Goal: Check status

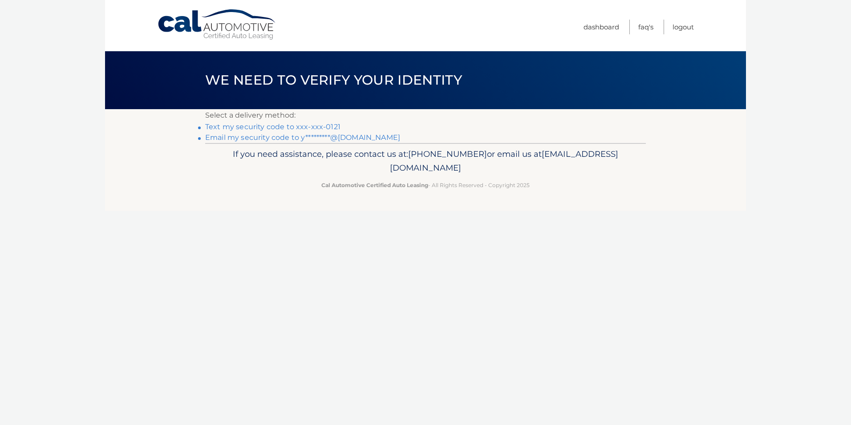
click at [265, 140] on link "Email my security code to y*********@gmail.com" at bounding box center [302, 137] width 195 height 8
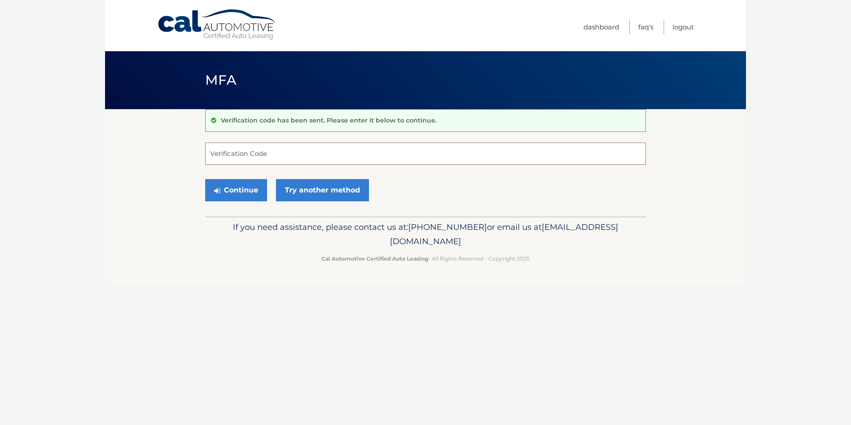
click at [260, 155] on input "Verification Code" at bounding box center [425, 153] width 441 height 22
type input "957095"
click at [219, 180] on button "Continue" at bounding box center [236, 190] width 62 height 22
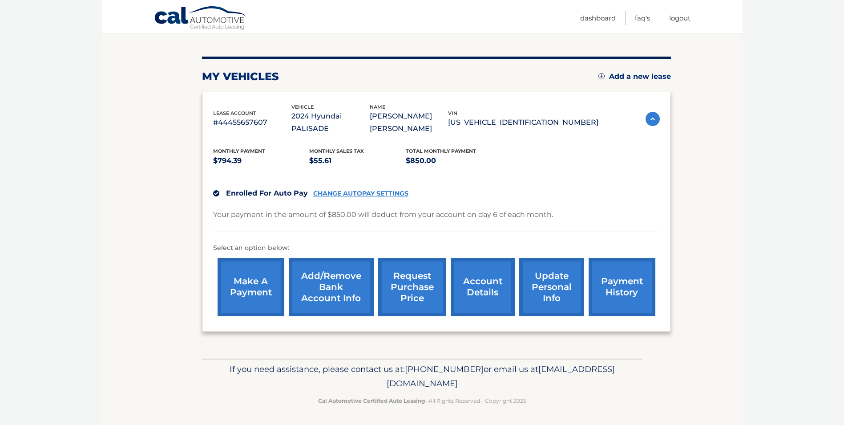
scroll to position [93, 0]
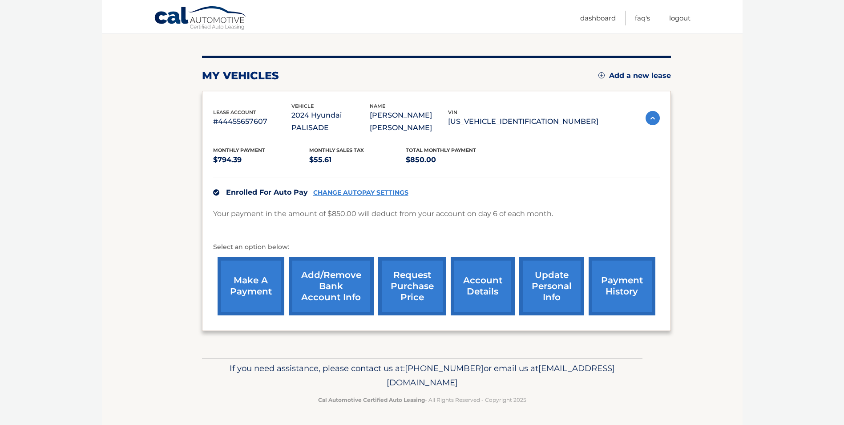
click at [491, 282] on link "account details" at bounding box center [483, 286] width 64 height 58
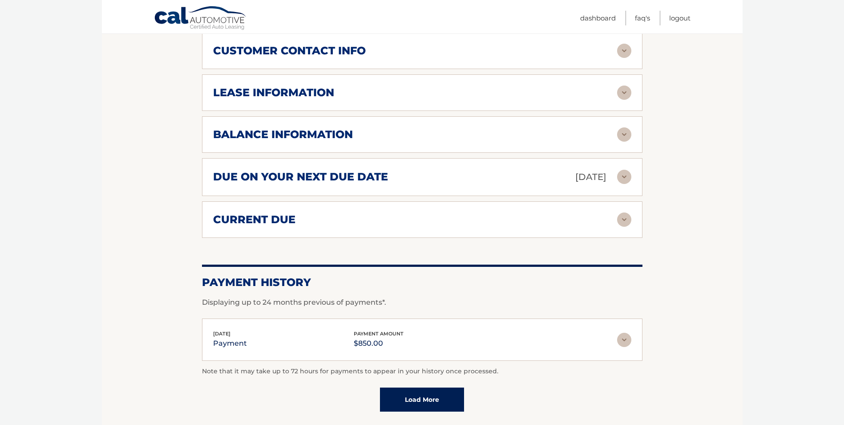
scroll to position [401, 0]
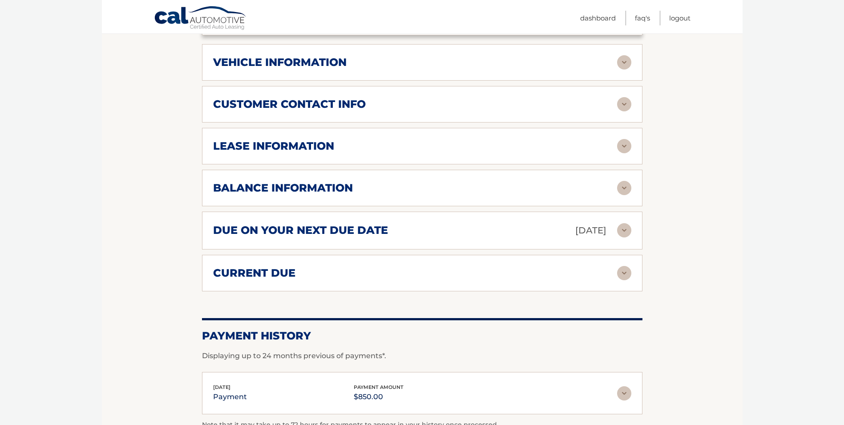
click at [283, 274] on h2 "current due" at bounding box center [254, 272] width 82 height 13
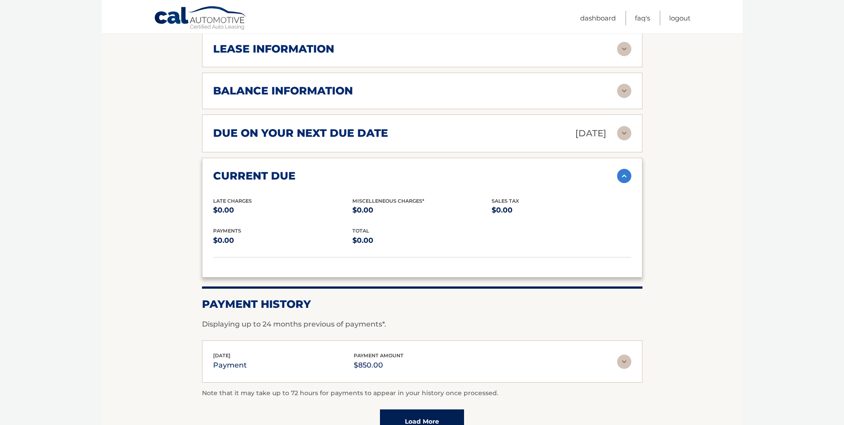
scroll to position [579, 0]
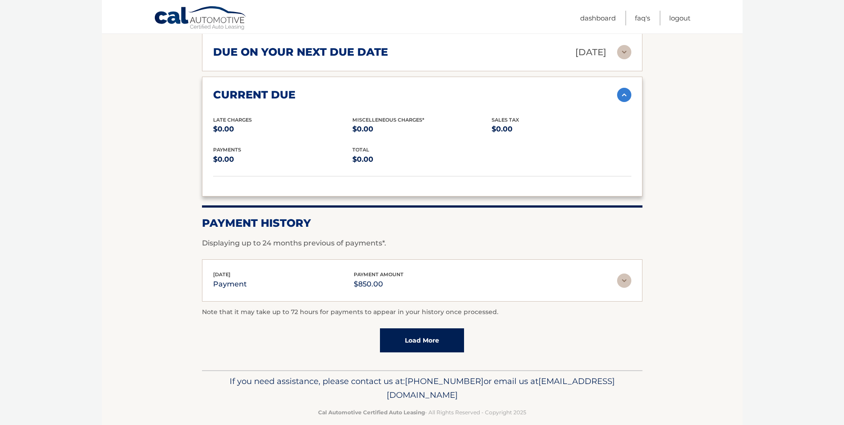
click at [629, 283] on img at bounding box center [624, 280] width 14 height 14
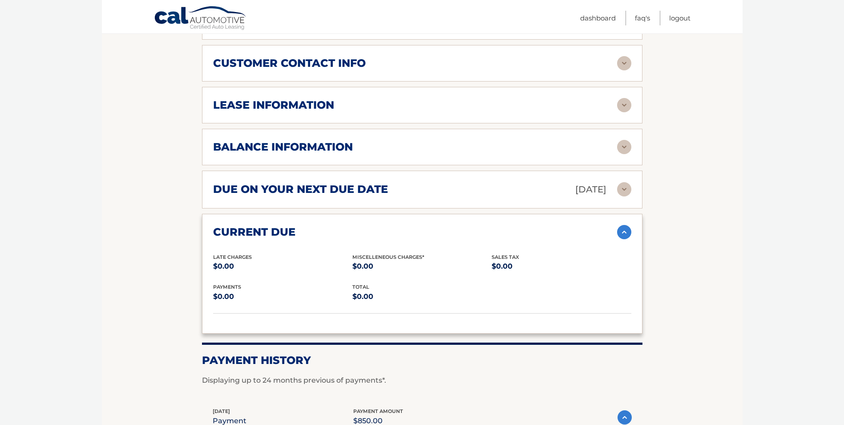
scroll to position [401, 0]
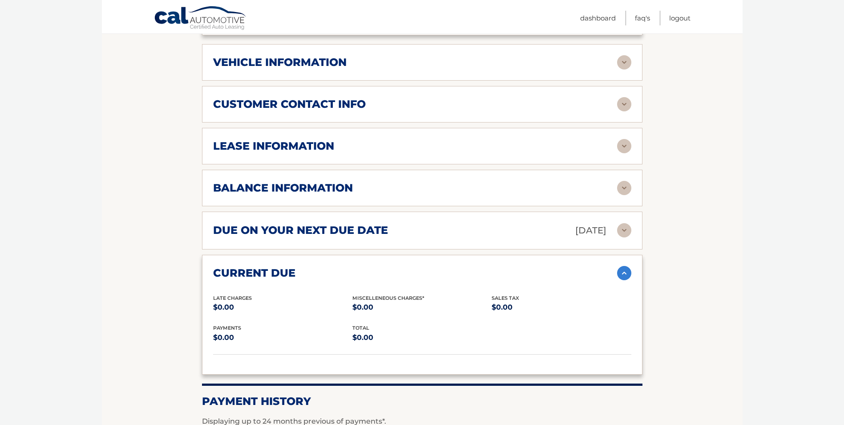
click at [358, 187] on div "balance information" at bounding box center [415, 187] width 404 height 13
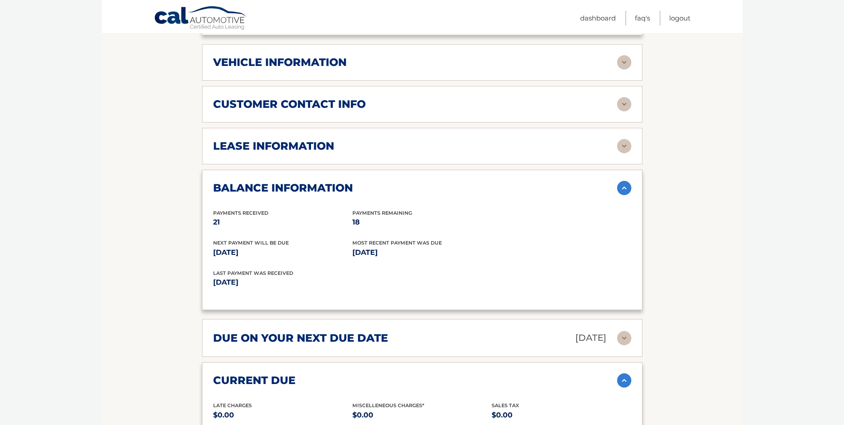
click at [335, 103] on h2 "customer contact info" at bounding box center [289, 103] width 153 height 13
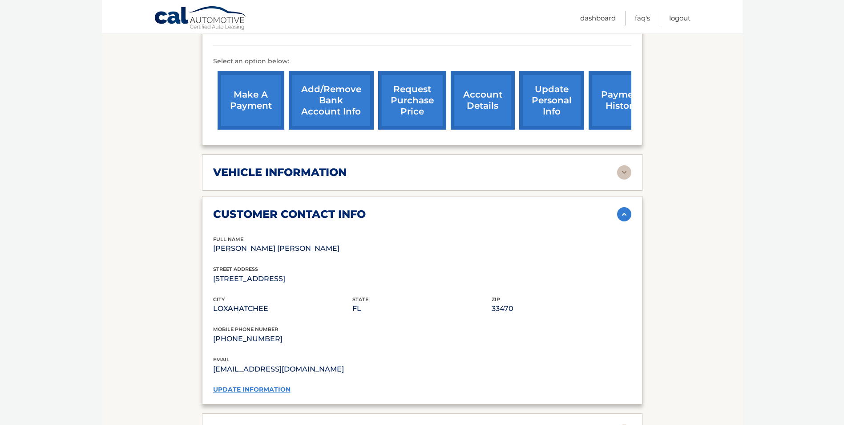
scroll to position [267, 0]
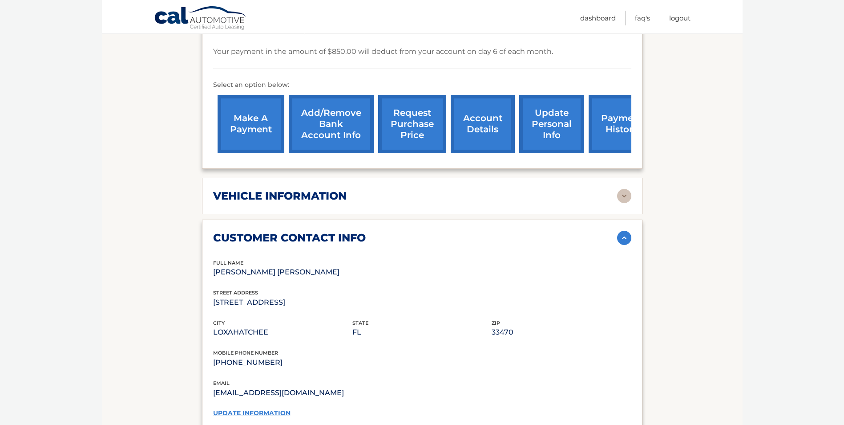
click at [260, 200] on h2 "vehicle information" at bounding box center [280, 195] width 134 height 13
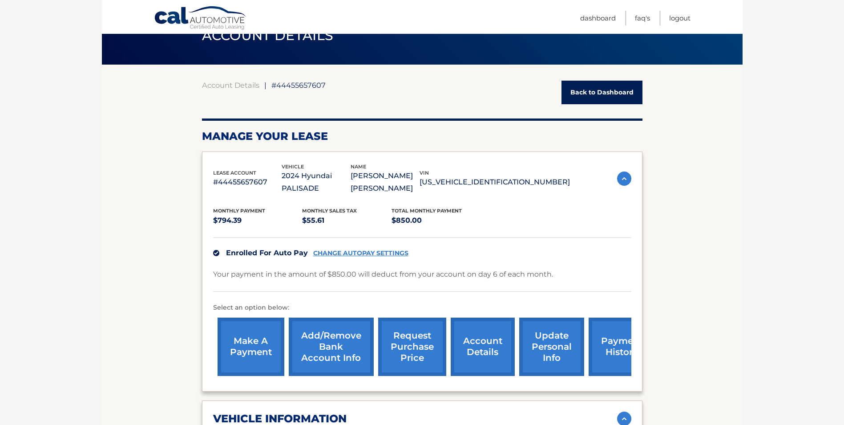
scroll to position [0, 0]
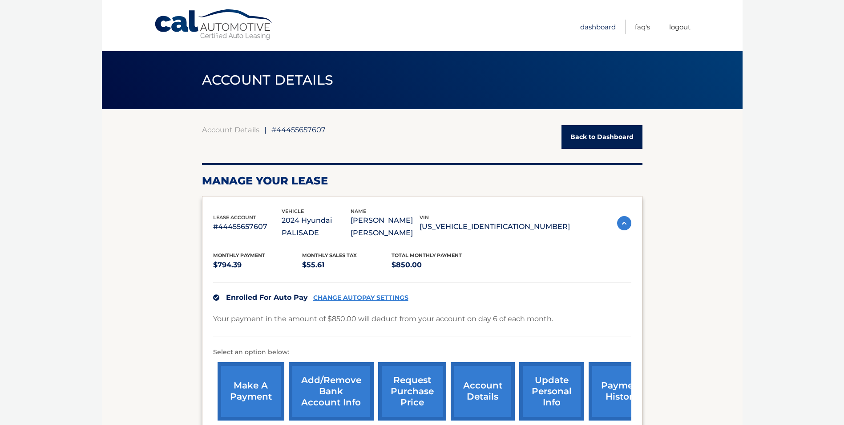
click at [598, 24] on link "Dashboard" at bounding box center [598, 27] width 36 height 15
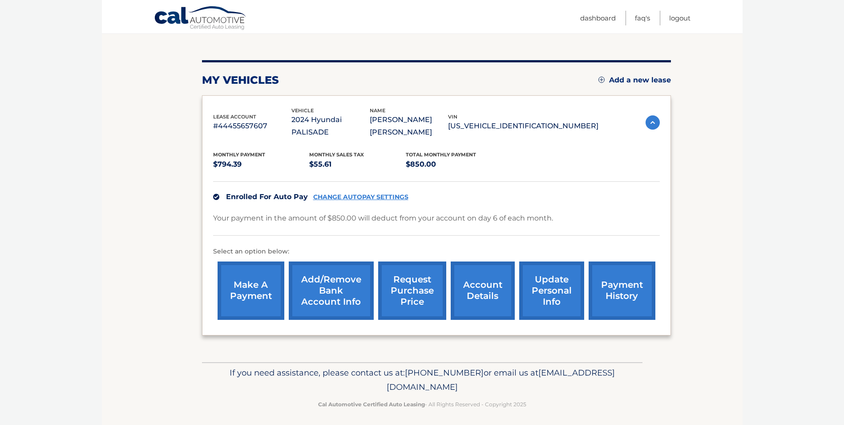
scroll to position [93, 0]
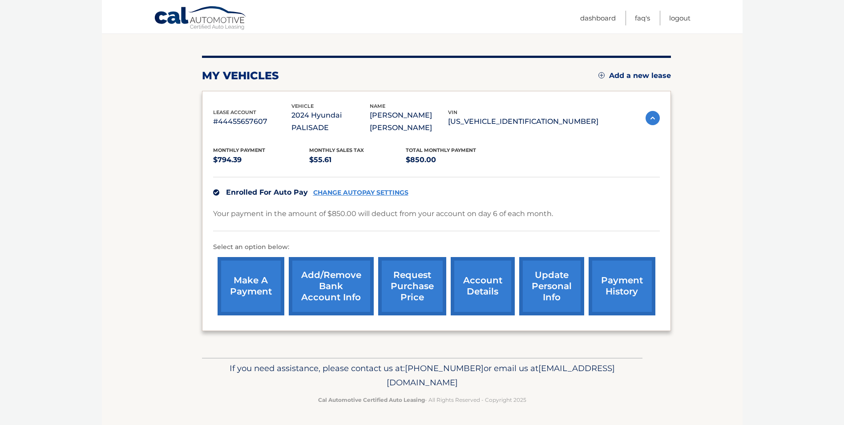
click at [609, 287] on link "payment history" at bounding box center [622, 286] width 67 height 58
drag, startPoint x: 345, startPoint y: 381, endPoint x: 403, endPoint y: 372, distance: 58.5
click at [403, 372] on p "If you need assistance, please contact us at: 609-807-3200 or email us at Custo…" at bounding box center [422, 375] width 429 height 28
click at [565, 381] on p "If you need assistance, please contact us at: 609-807-3200 or email us at Custo…" at bounding box center [422, 375] width 429 height 28
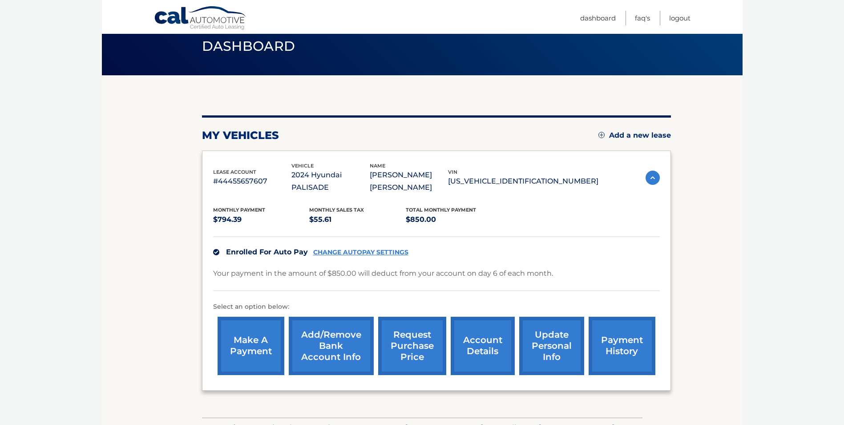
scroll to position [93, 0]
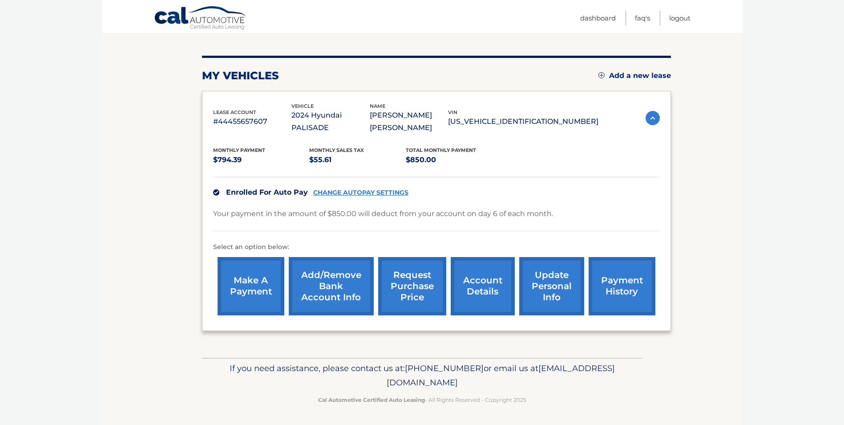
click at [521, 137] on div "Monthly Payment $794.39 Monthly sales Tax $55.61 Total Monthly Payment $850.00 …" at bounding box center [436, 227] width 447 height 186
click at [264, 105] on div "lease account #44455657607 vehicle 2024 Hyundai PALISADE name [PERSON_NAME] [PE…" at bounding box center [405, 118] width 385 height 32
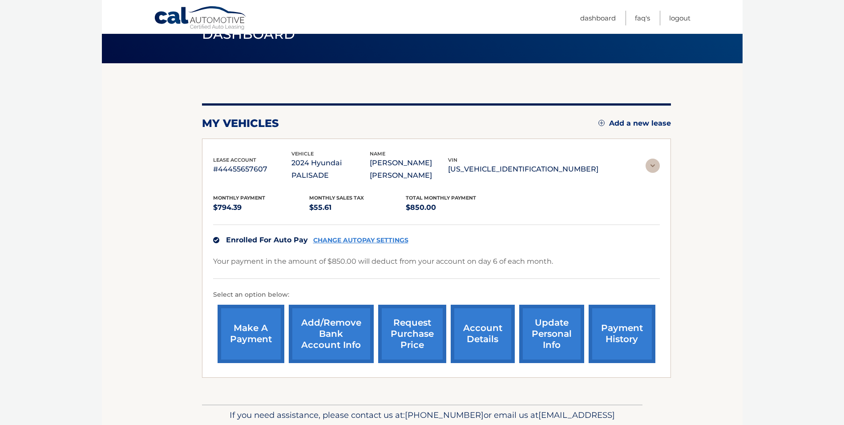
scroll to position [0, 0]
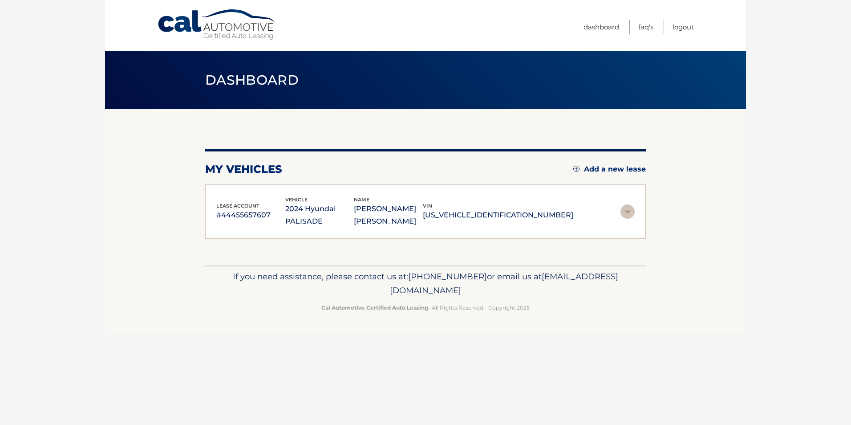
click at [265, 122] on div "my vehicles Add a new lease lease account #44455657607 vehicle 2024 Hyundai PAL…" at bounding box center [425, 187] width 441 height 156
click at [265, 101] on header "Dashboard" at bounding box center [425, 80] width 441 height 58
click at [238, 166] on h2 "my vehicles" at bounding box center [243, 168] width 77 height 13
click at [245, 217] on p "#44455657607" at bounding box center [250, 215] width 69 height 12
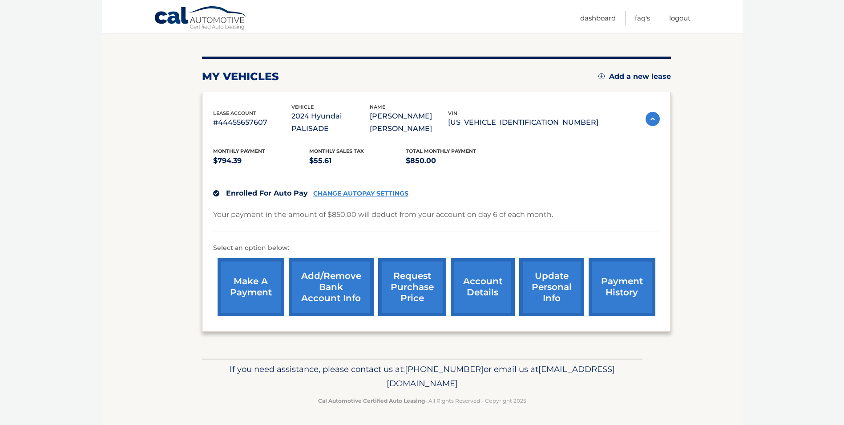
scroll to position [93, 0]
